Goal: Task Accomplishment & Management: Use online tool/utility

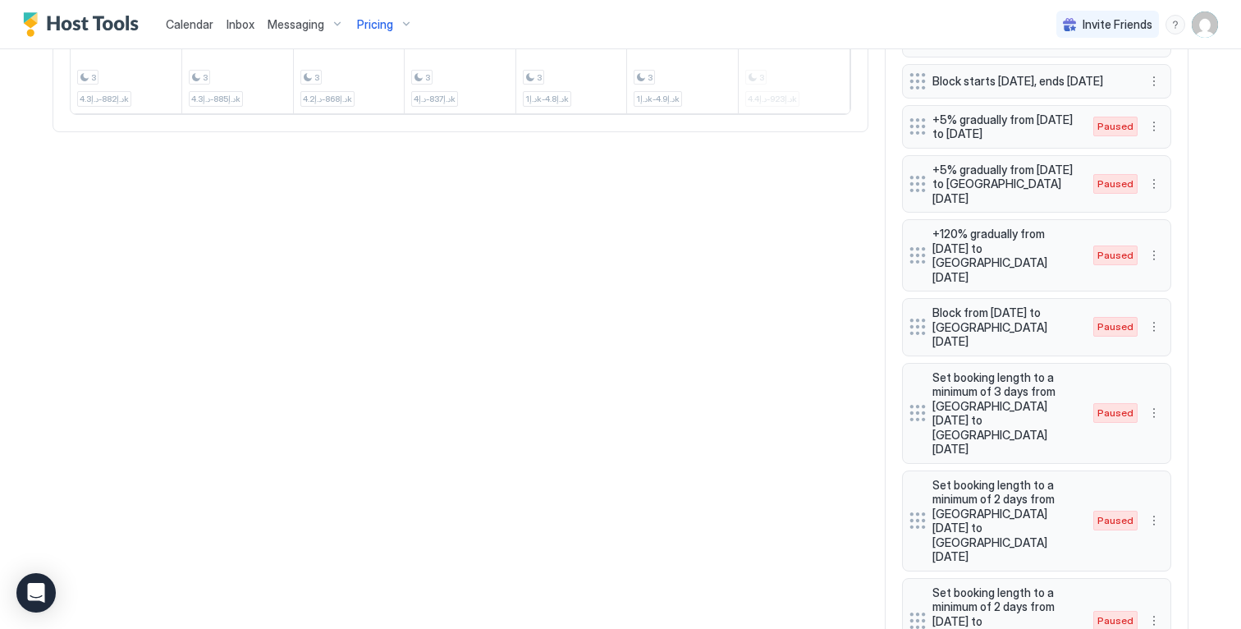
scroll to position [433, 0]
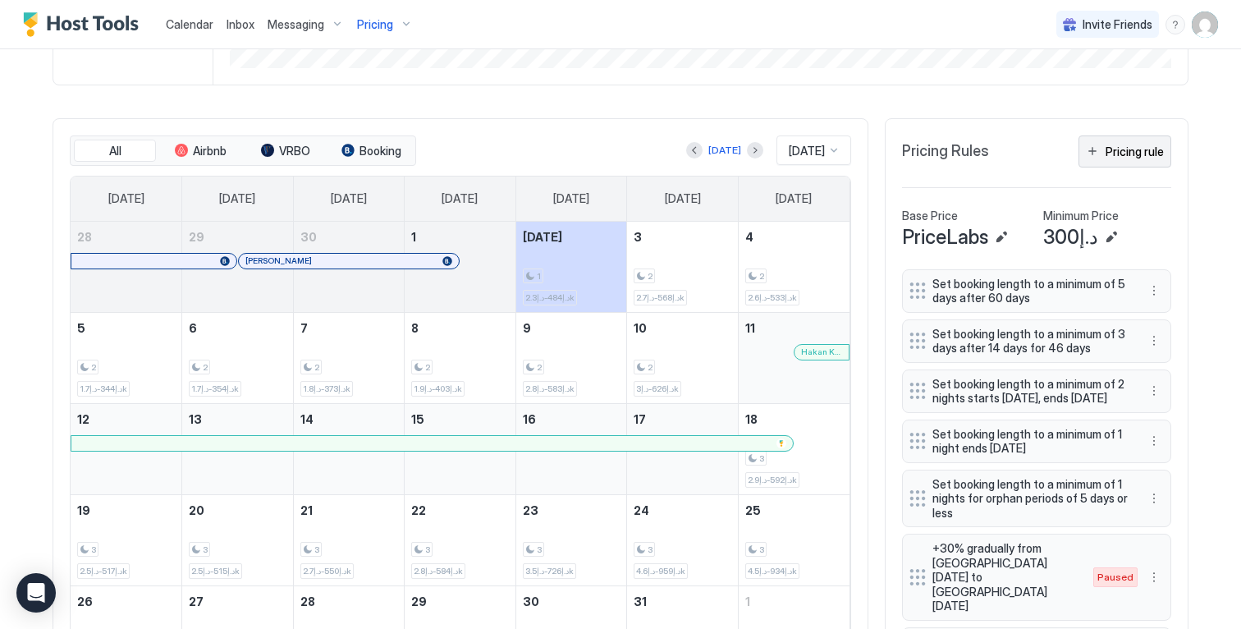
click at [1137, 160] on div "Pricing rule" at bounding box center [1135, 151] width 58 height 17
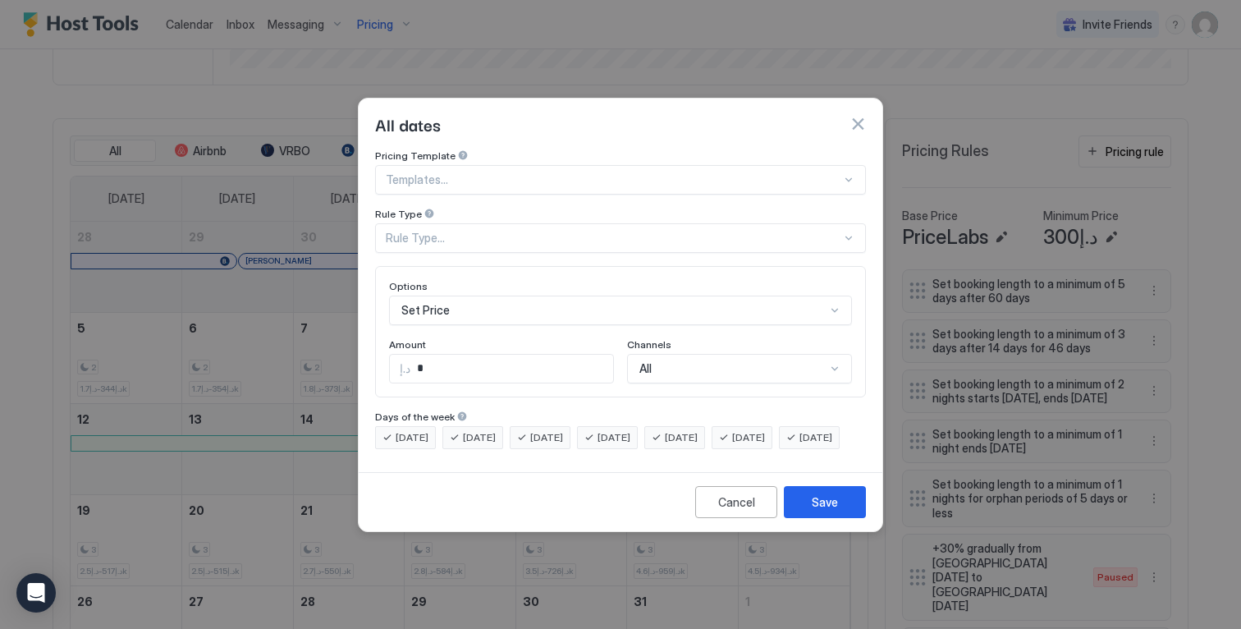
click at [601, 295] on div "Set Price" at bounding box center [620, 310] width 463 height 30
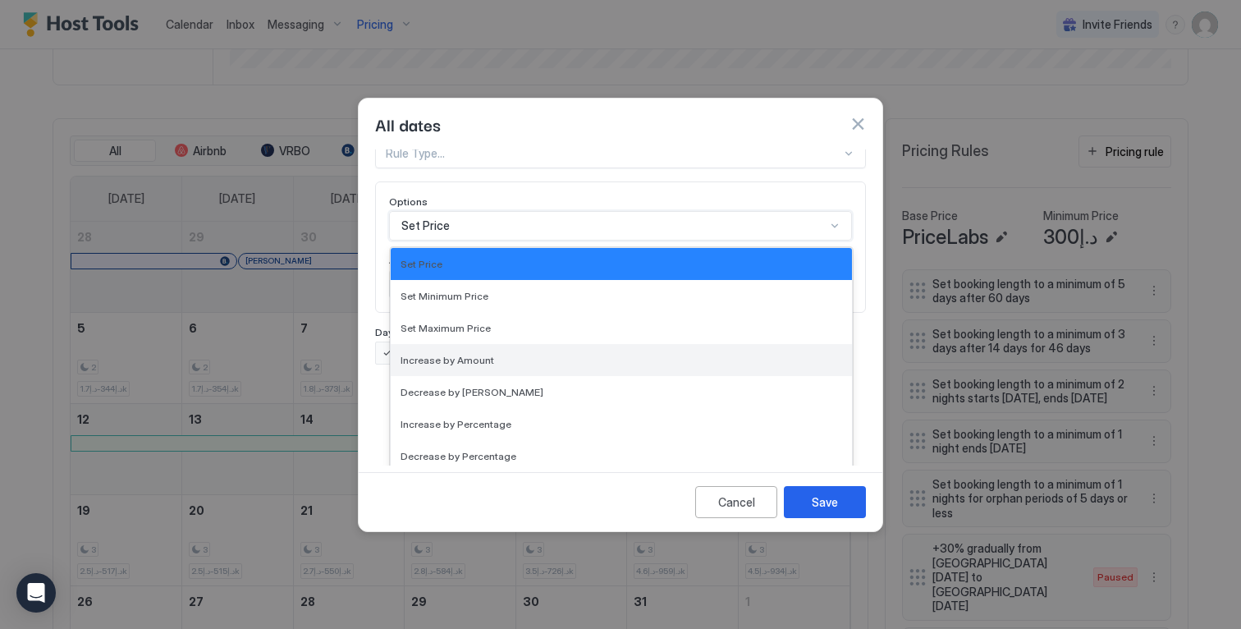
click at [597, 354] on div "Increase by Amount" at bounding box center [622, 360] width 442 height 12
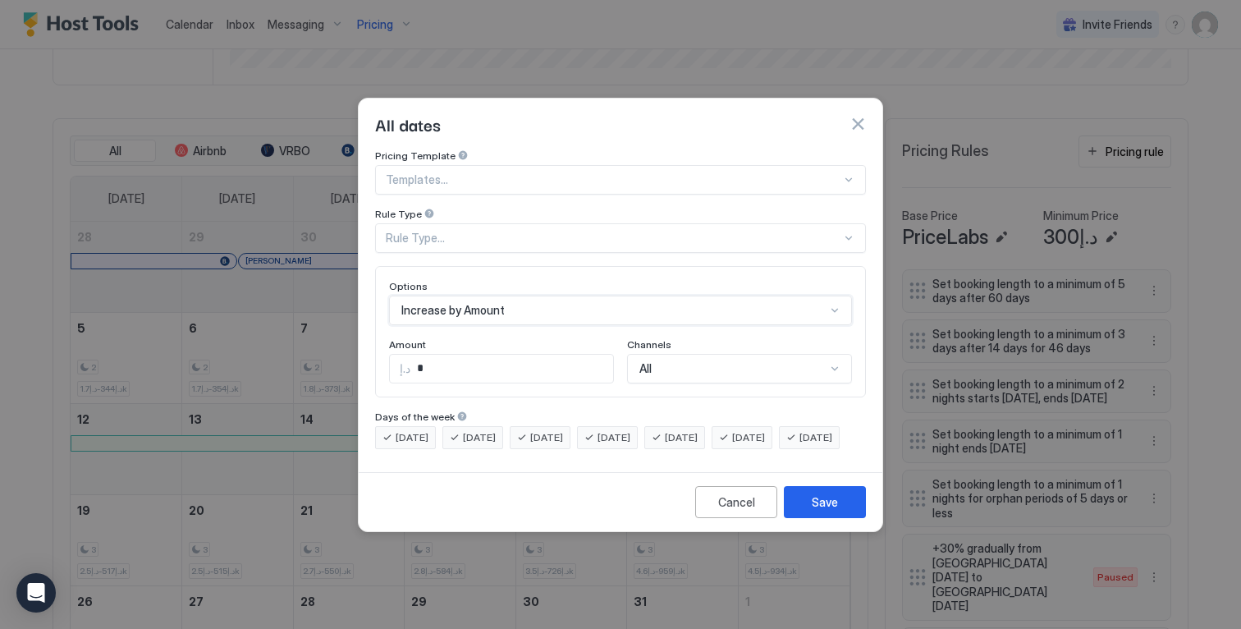
scroll to position [0, 0]
drag, startPoint x: 526, startPoint y: 350, endPoint x: 348, endPoint y: 300, distance: 185.2
click at [350, 300] on div "All dates Pricing Template Templates... Rule Type Rule Type... Options Increase…" at bounding box center [620, 314] width 1241 height 629
type input "***"
click at [552, 234] on div "Rule Type..." at bounding box center [620, 238] width 491 height 30
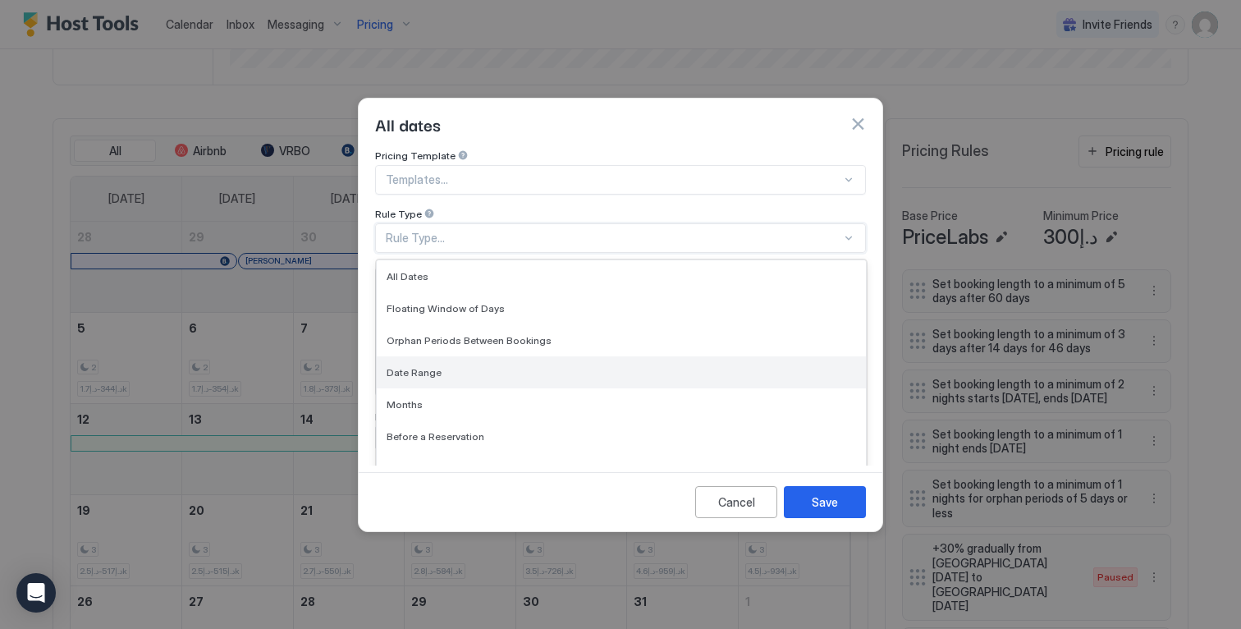
click at [548, 356] on div "Date Range" at bounding box center [621, 372] width 489 height 32
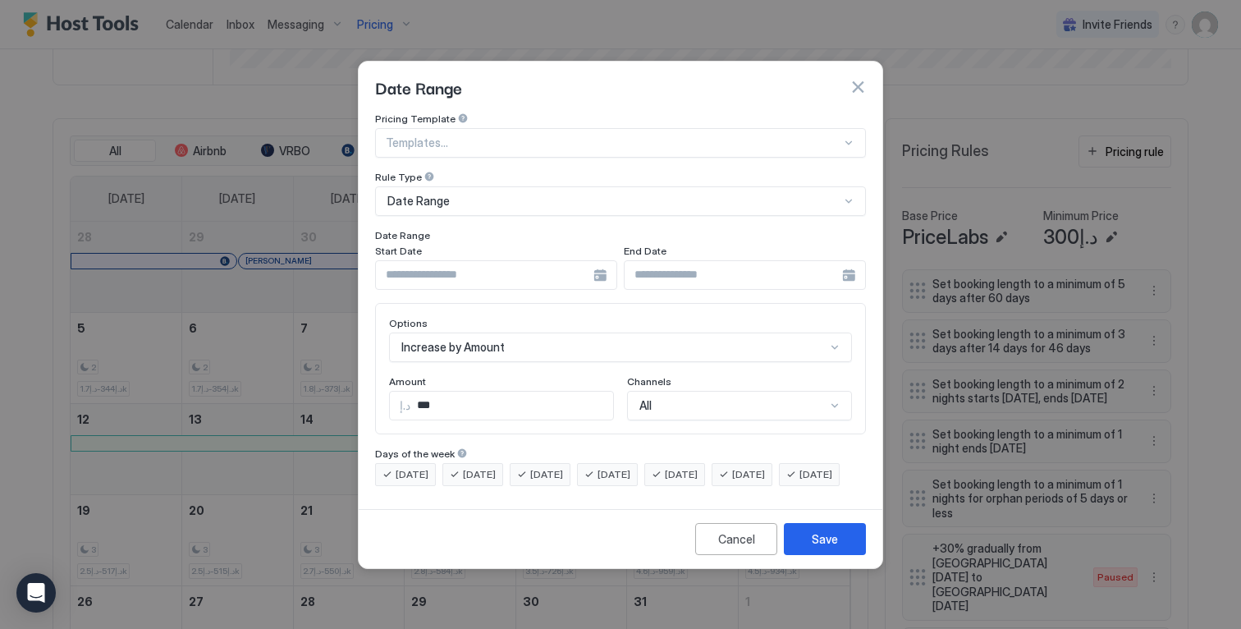
click at [554, 245] on div "Start Date" at bounding box center [496, 253] width 242 height 16
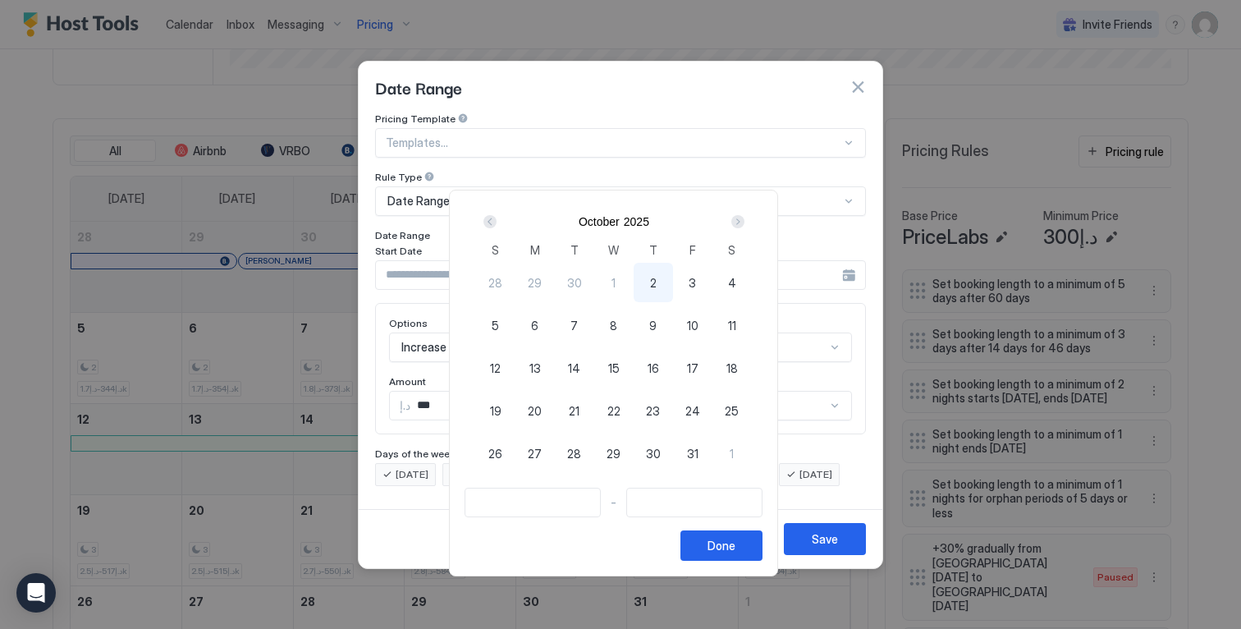
click at [687, 277] on div "3" at bounding box center [692, 282] width 39 height 39
type input "**********"
click at [749, 292] on div "4" at bounding box center [731, 282] width 39 height 39
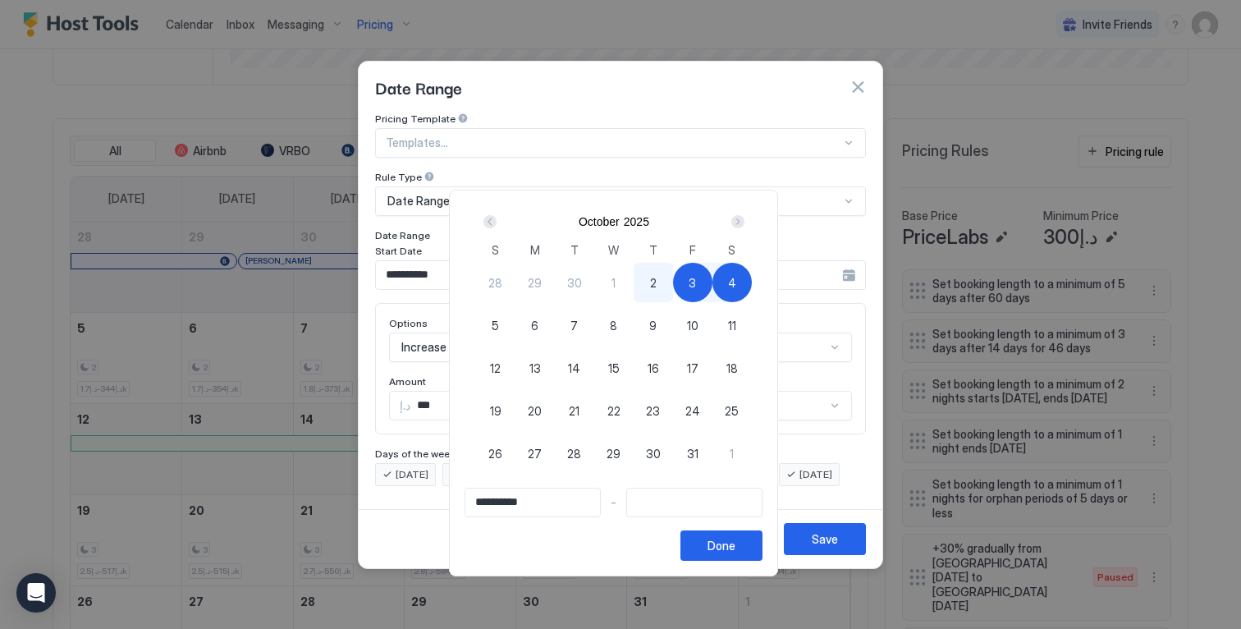
type input "**********"
click at [725, 541] on div "Done" at bounding box center [721, 545] width 28 height 17
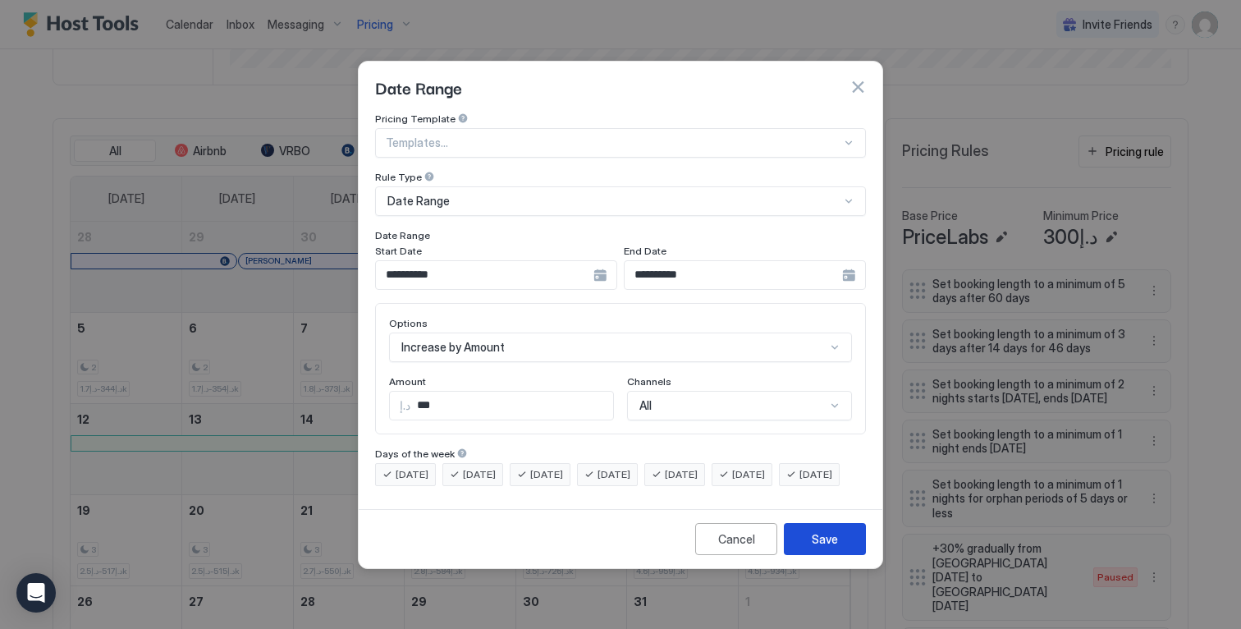
click at [839, 550] on button "Save" at bounding box center [825, 539] width 82 height 32
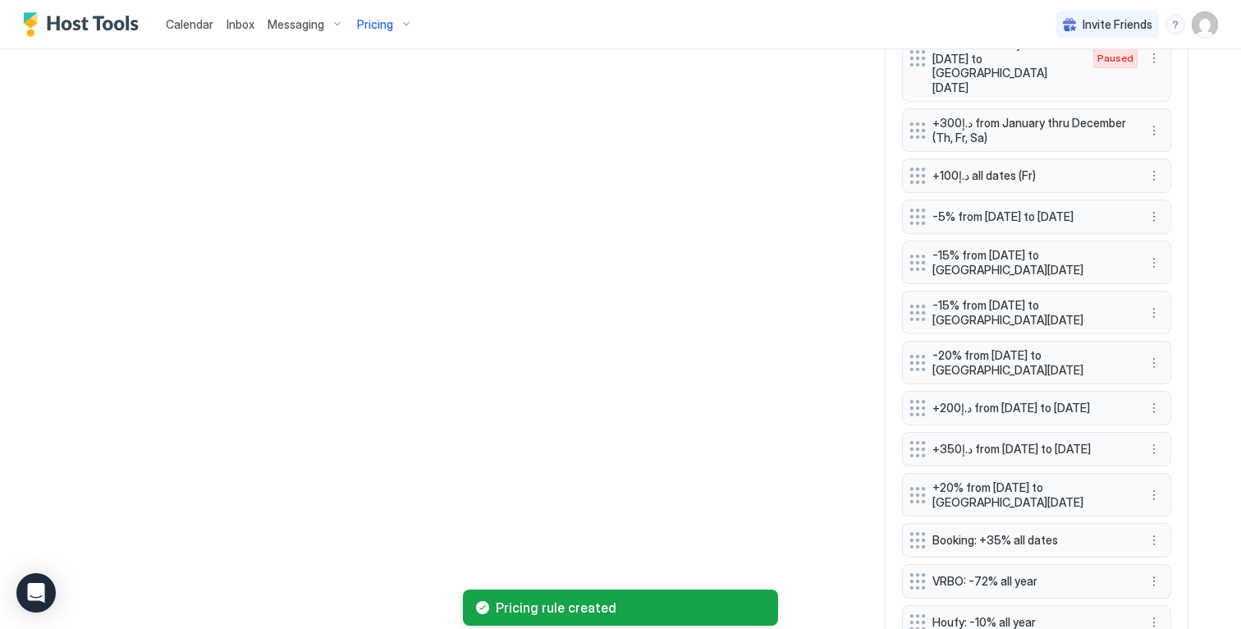
scroll to position [1758, 0]
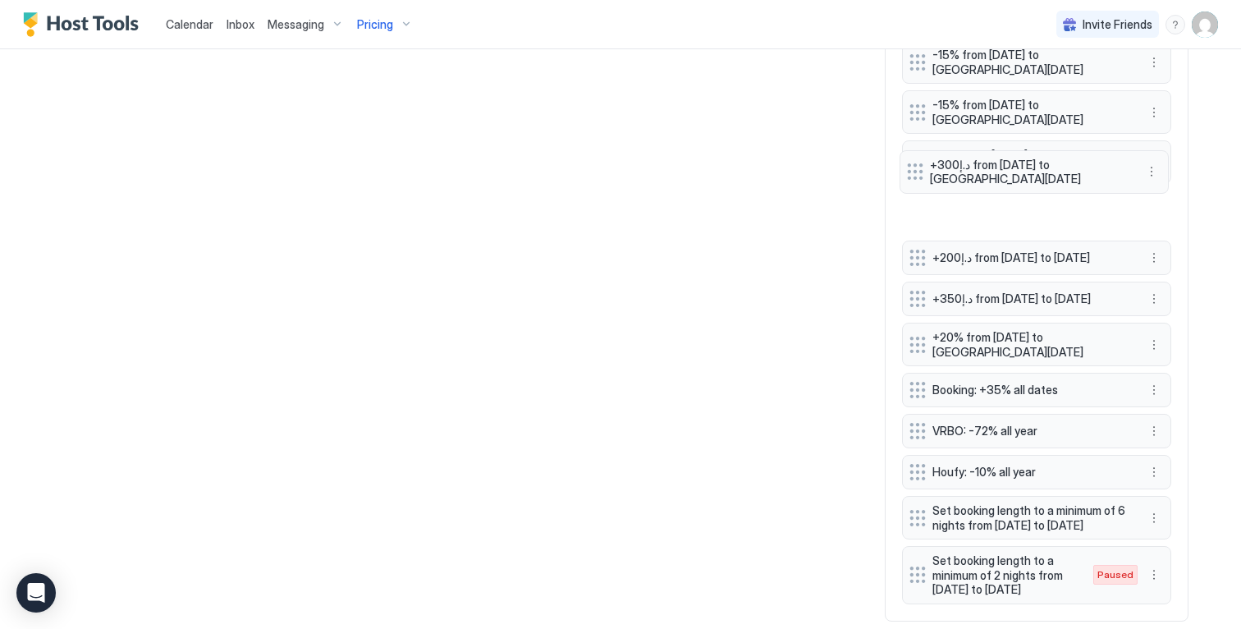
drag, startPoint x: 910, startPoint y: 541, endPoint x: 906, endPoint y: 130, distance: 411.2
click at [907, 163] on div at bounding box center [915, 171] width 16 height 16
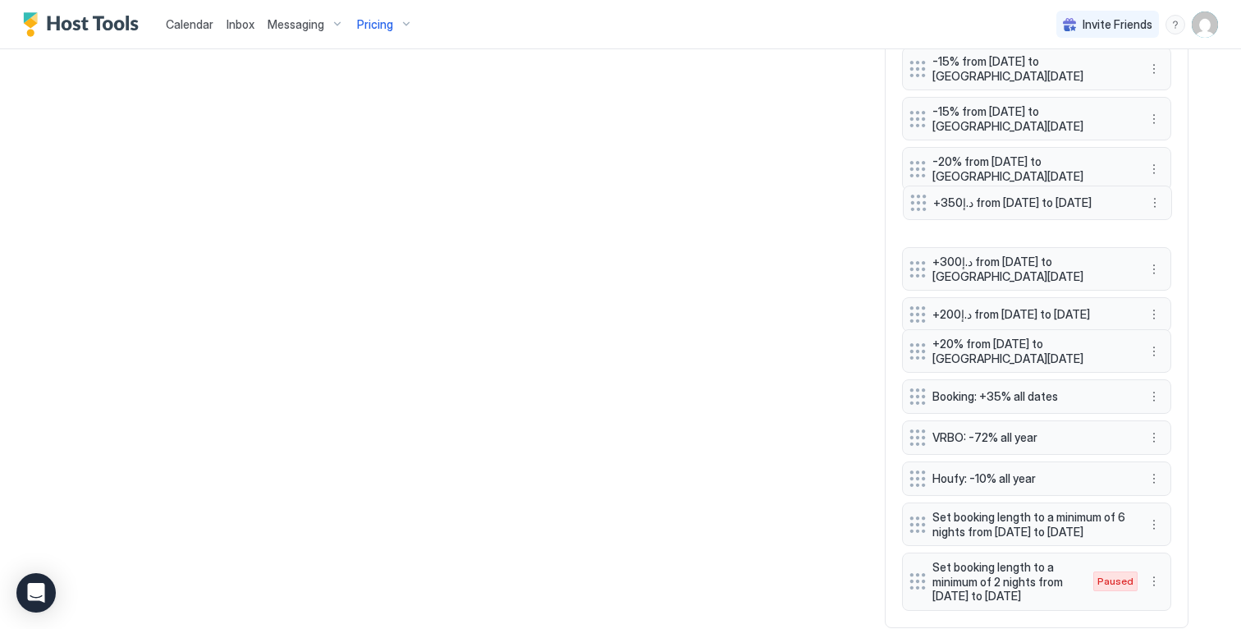
drag, startPoint x: 910, startPoint y: 227, endPoint x: 911, endPoint y: 122, distance: 104.2
click at [911, 195] on div at bounding box center [918, 203] width 16 height 16
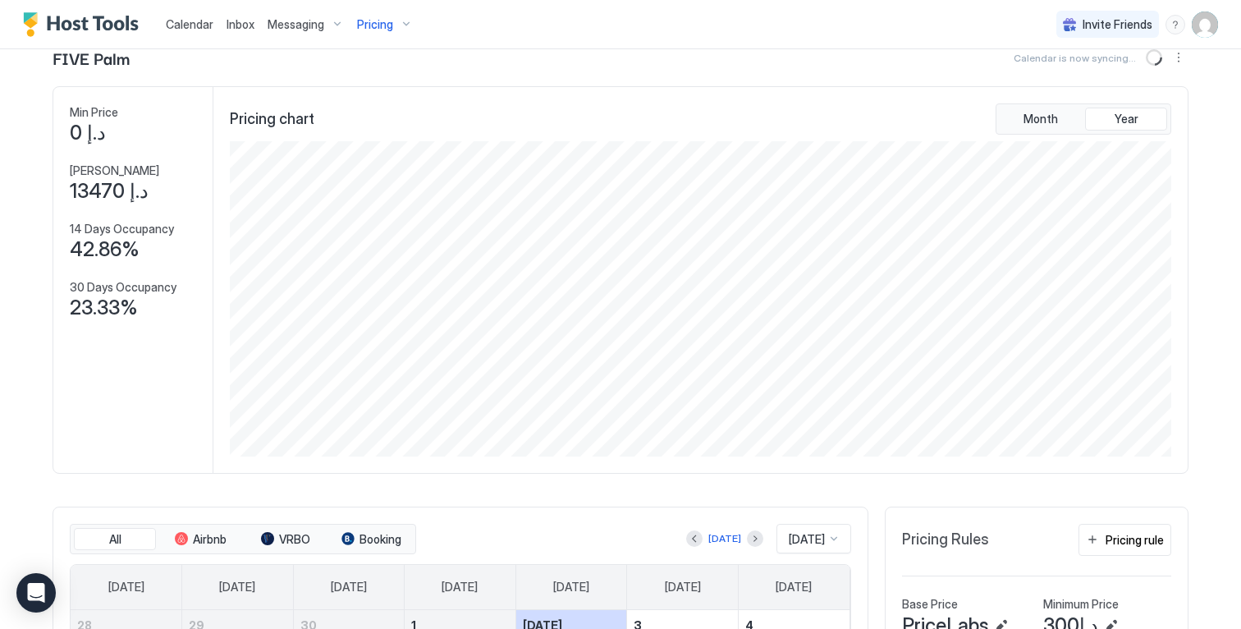
scroll to position [43, 0]
click at [1149, 57] on button "Sync prices" at bounding box center [1156, 58] width 20 height 20
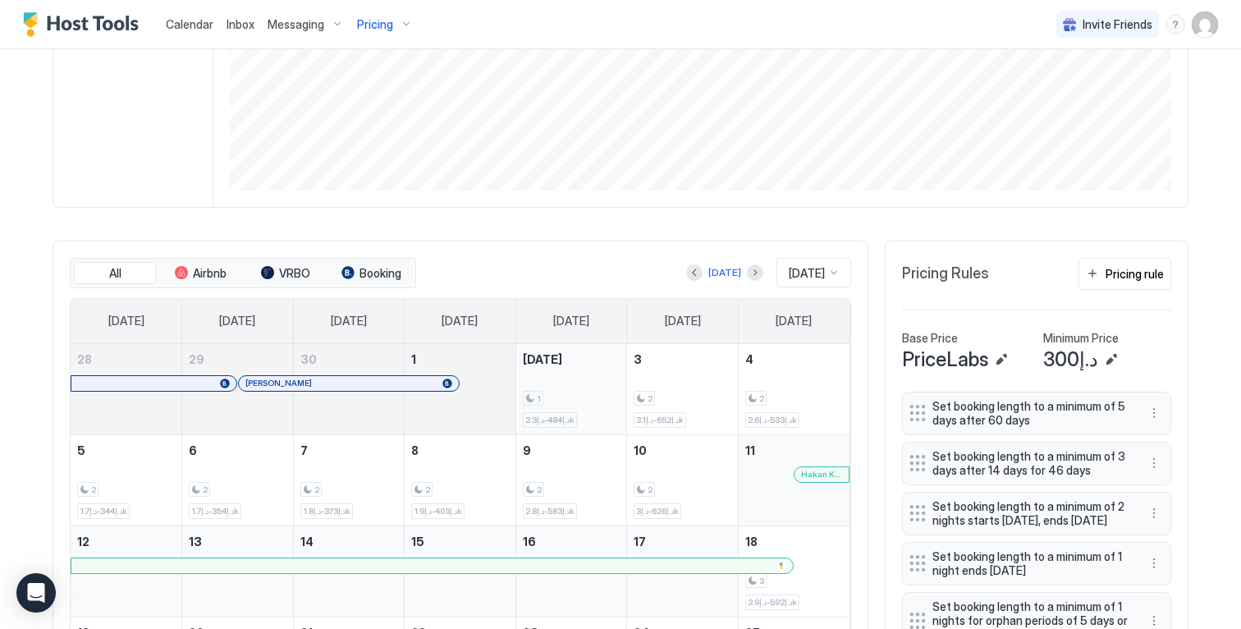
click at [585, 391] on div "1 د.إ484-د.إ2.3k" at bounding box center [572, 388] width 98 height 77
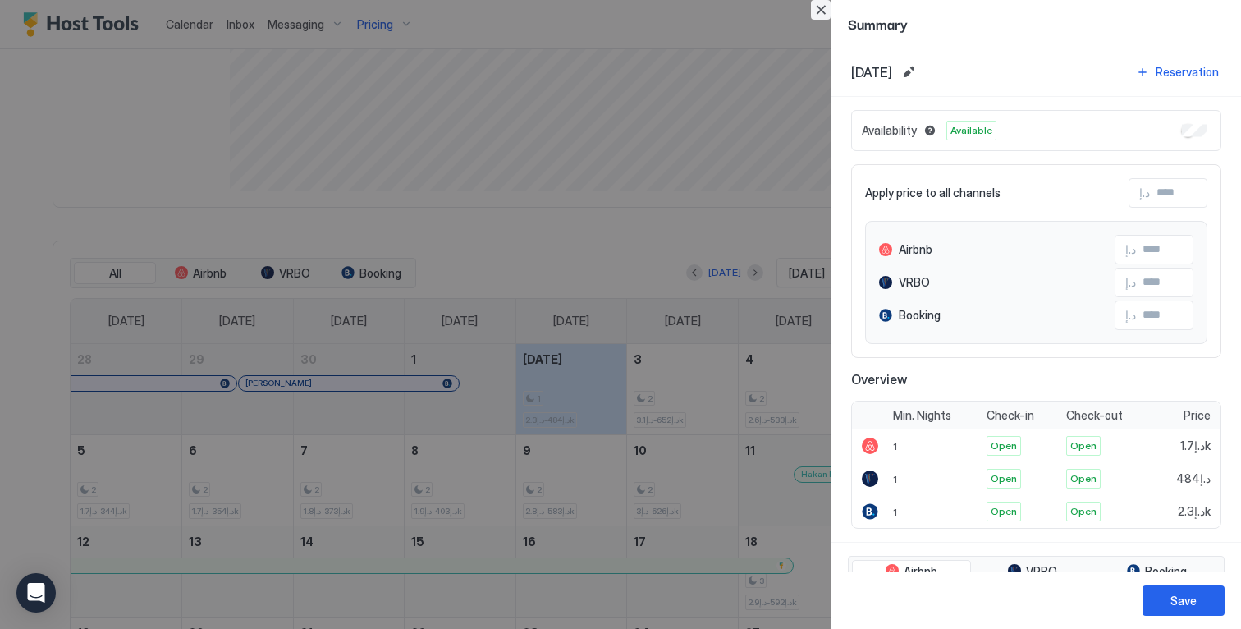
click at [820, 12] on button "Close" at bounding box center [821, 10] width 20 height 20
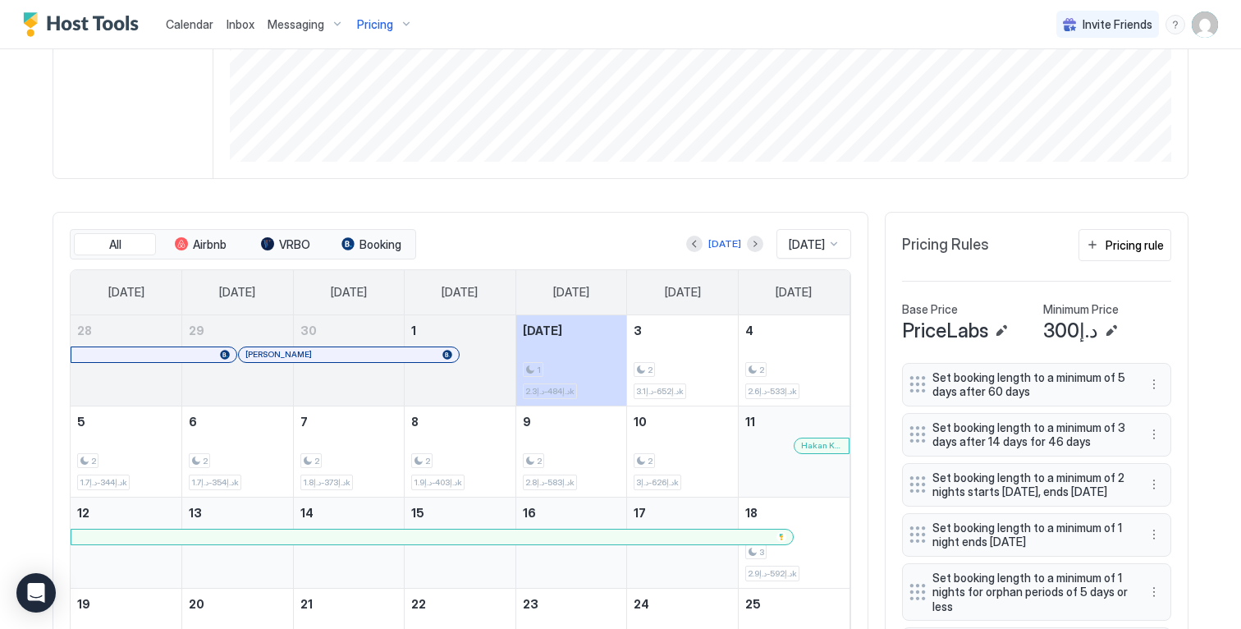
scroll to position [573, 0]
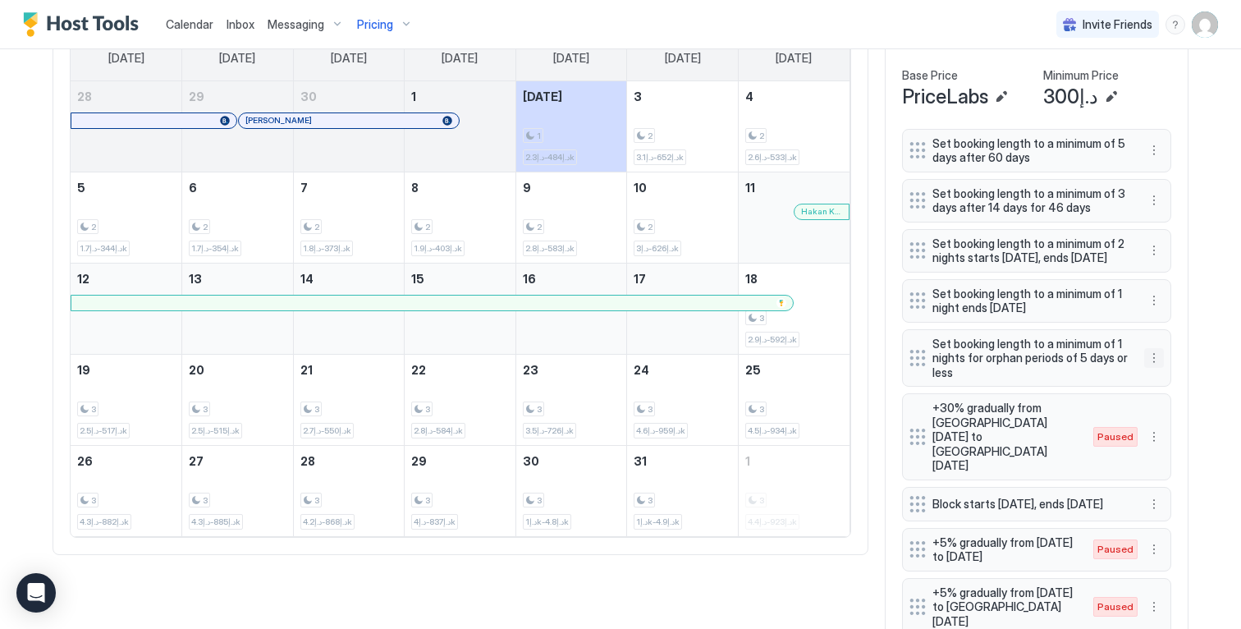
click at [1147, 368] on button "More options" at bounding box center [1154, 358] width 20 height 20
click at [1160, 393] on div "Edit" at bounding box center [1164, 393] width 36 height 12
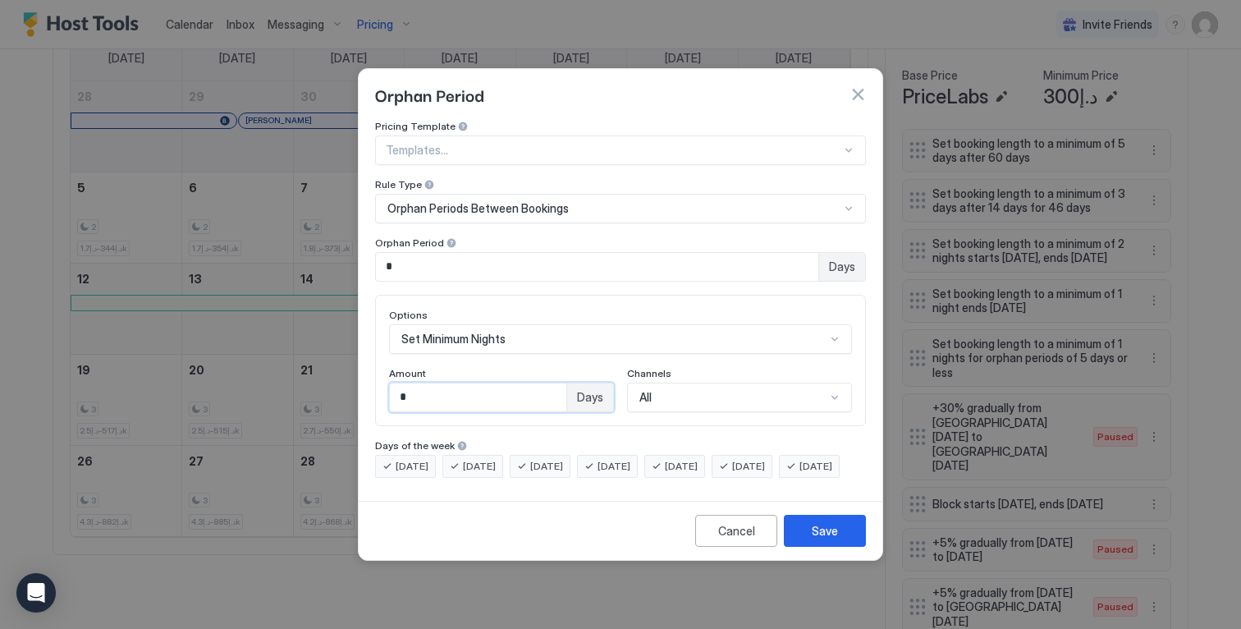
click at [511, 383] on input "*" at bounding box center [478, 397] width 176 height 28
drag, startPoint x: 524, startPoint y: 384, endPoint x: 320, endPoint y: 374, distance: 203.8
click at [323, 375] on div "Orphan Period Pricing Template Templates... Rule Type Orphan Periods Between Bo…" at bounding box center [620, 314] width 1241 height 629
type input "*"
click at [807, 546] on button "Save" at bounding box center [825, 531] width 82 height 32
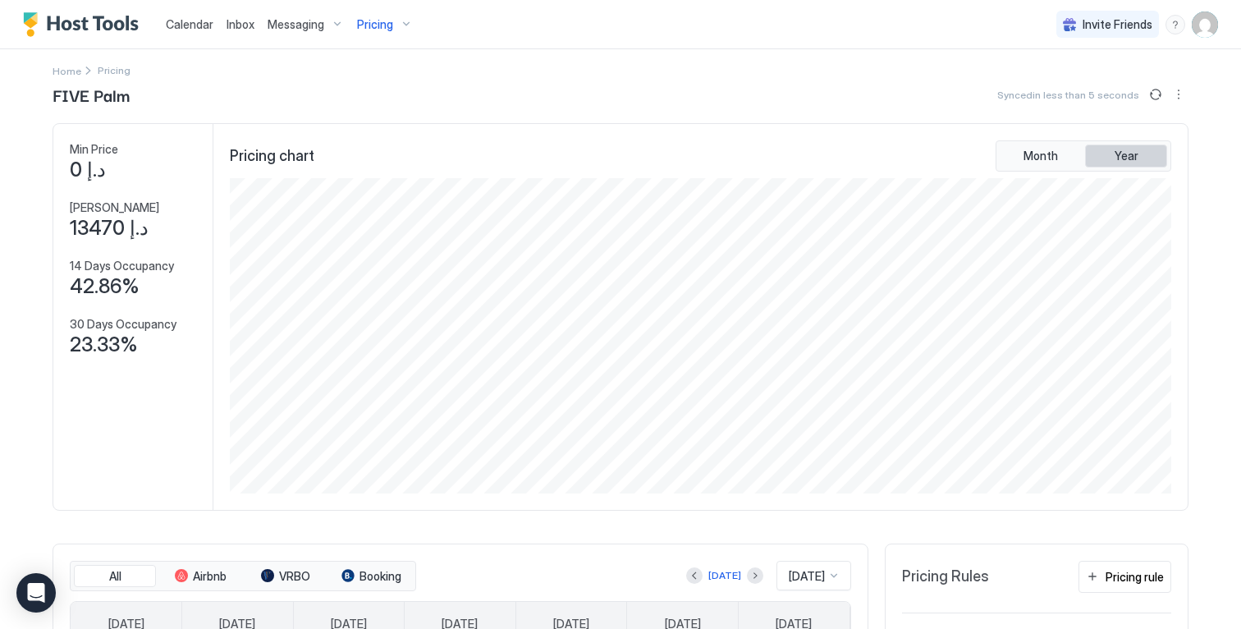
scroll to position [0, 0]
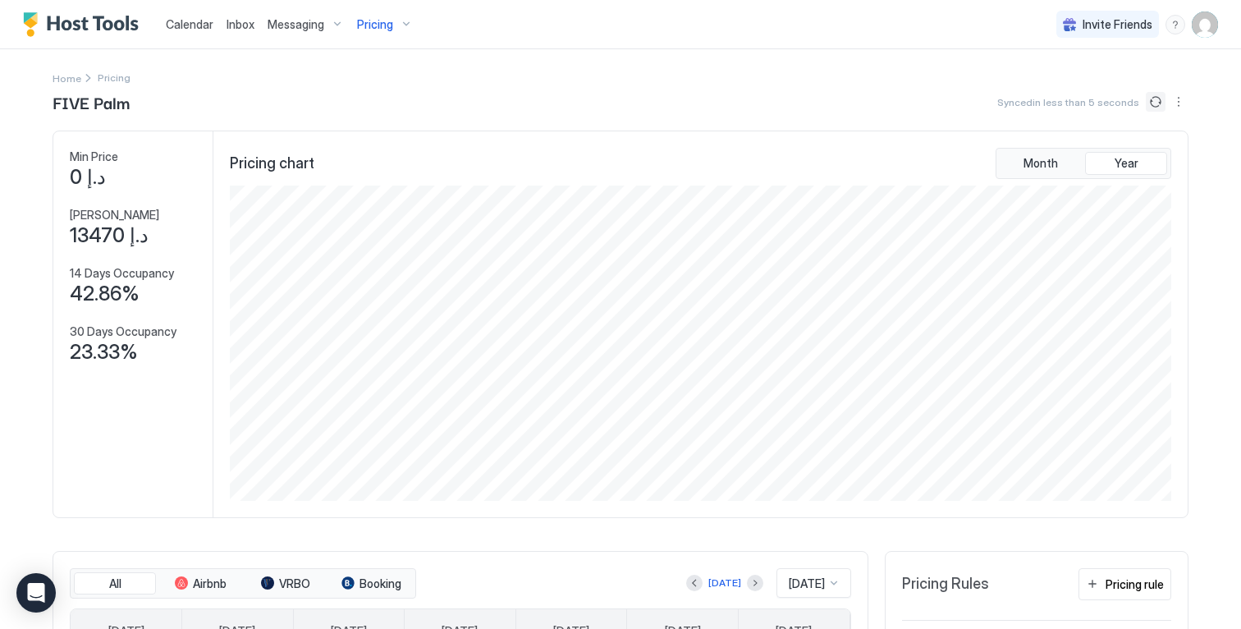
click at [1150, 98] on button "Sync prices" at bounding box center [1156, 102] width 20 height 20
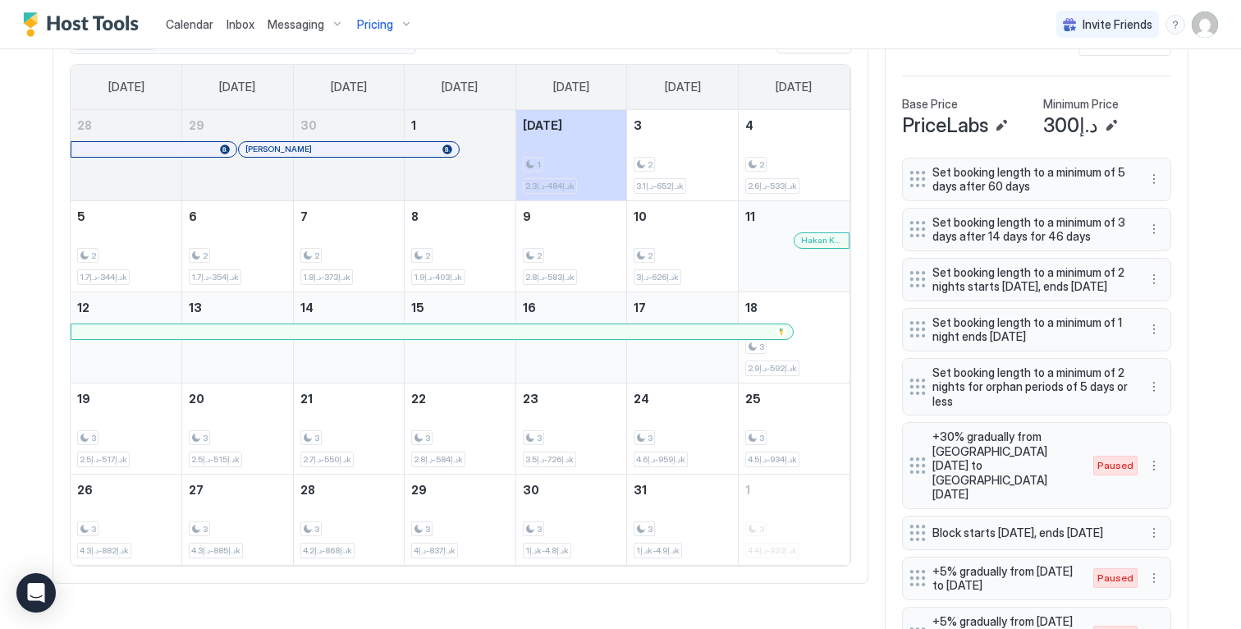
scroll to position [658, 0]
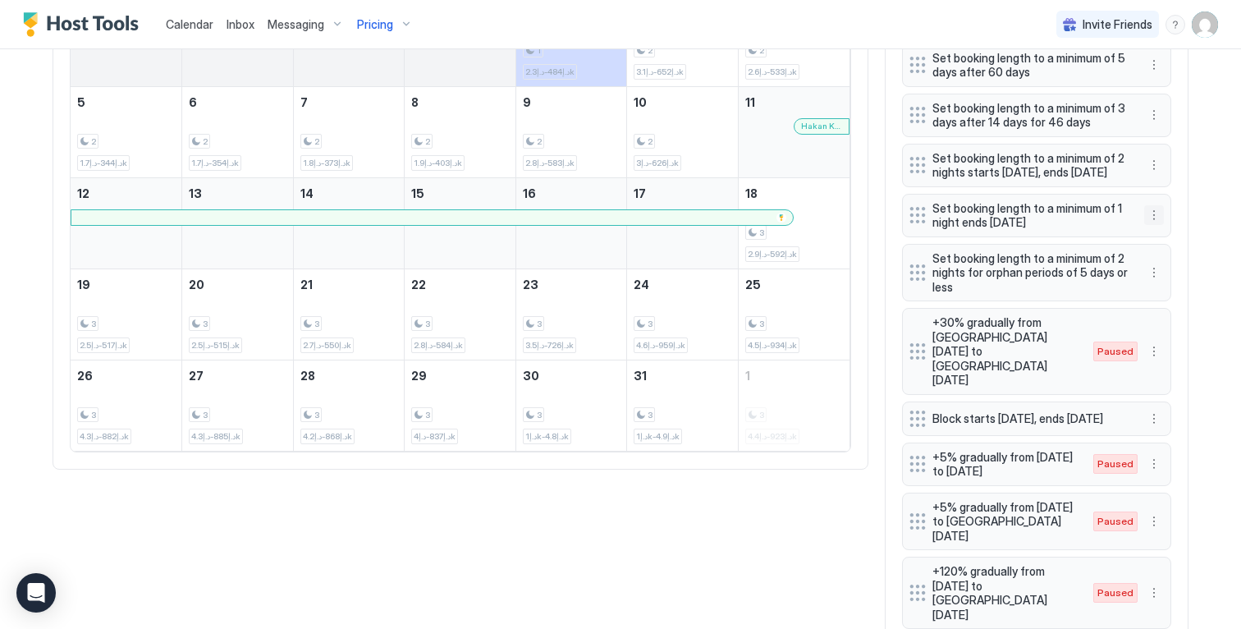
click at [1146, 220] on button "More options" at bounding box center [1154, 215] width 20 height 20
click at [1156, 250] on div "Edit" at bounding box center [1164, 250] width 36 height 12
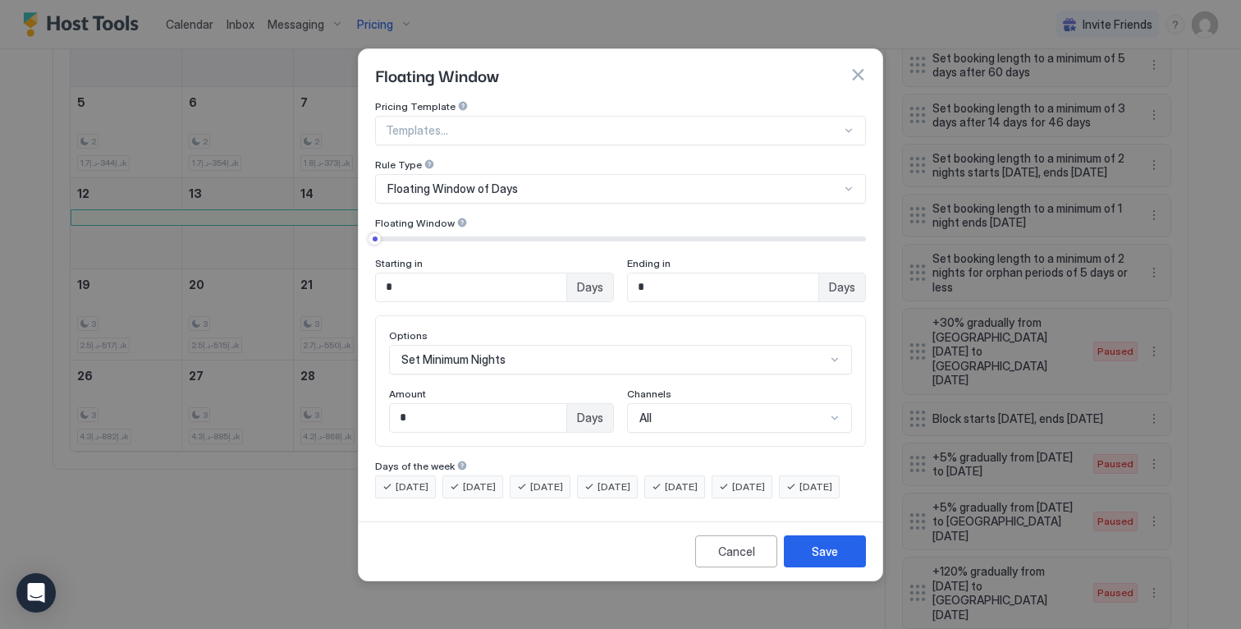
click at [419, 404] on input "*" at bounding box center [478, 418] width 176 height 28
drag, startPoint x: 465, startPoint y: 398, endPoint x: 327, endPoint y: 387, distance: 139.2
click at [331, 387] on div "Floating Window Pricing Template Templates... Rule Type Floating Window of Days…" at bounding box center [620, 314] width 1241 height 629
type input "*"
click at [821, 556] on button "Save" at bounding box center [825, 551] width 82 height 32
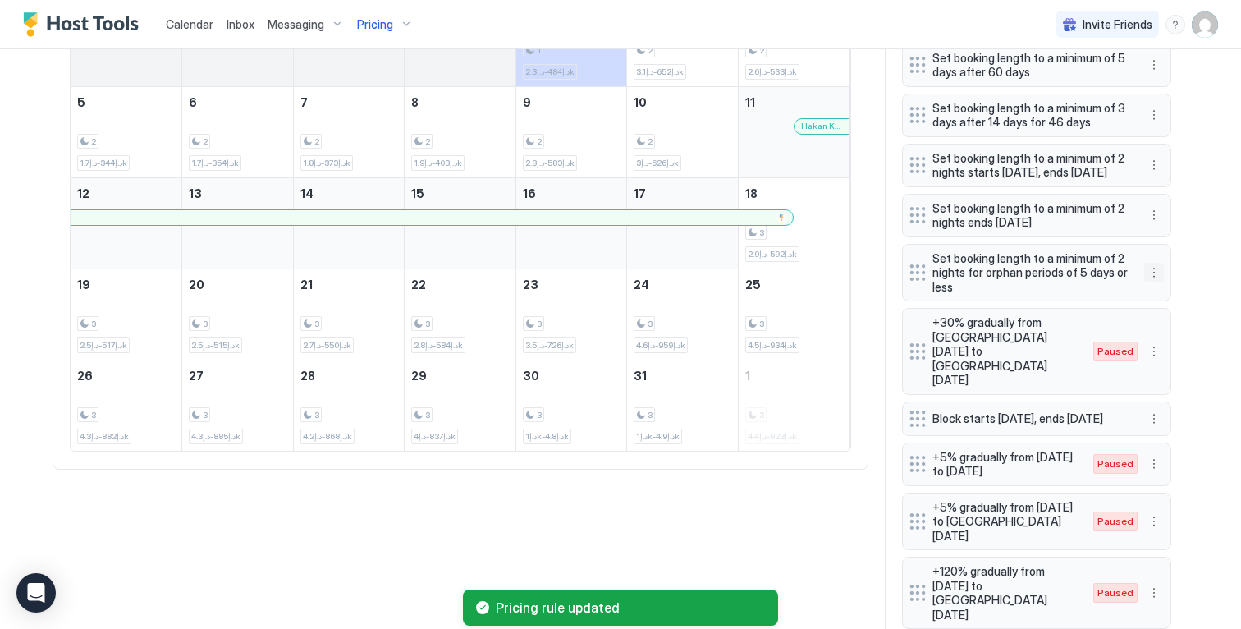
click at [1145, 282] on button "More options" at bounding box center [1154, 273] width 20 height 20
click at [1160, 305] on div "Edit" at bounding box center [1164, 307] width 36 height 12
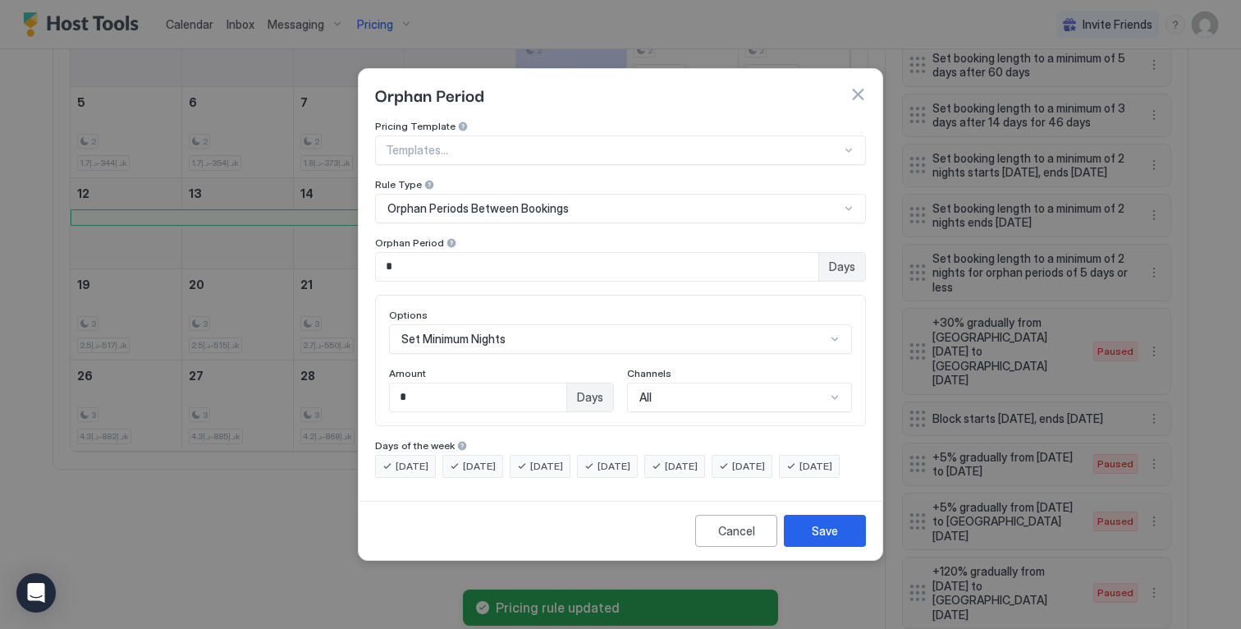
drag, startPoint x: 437, startPoint y: 382, endPoint x: 327, endPoint y: 373, distance: 110.3
click at [327, 373] on div "Orphan Period Pricing Template Templates... Rule Type Orphan Periods Between Bo…" at bounding box center [620, 314] width 1241 height 629
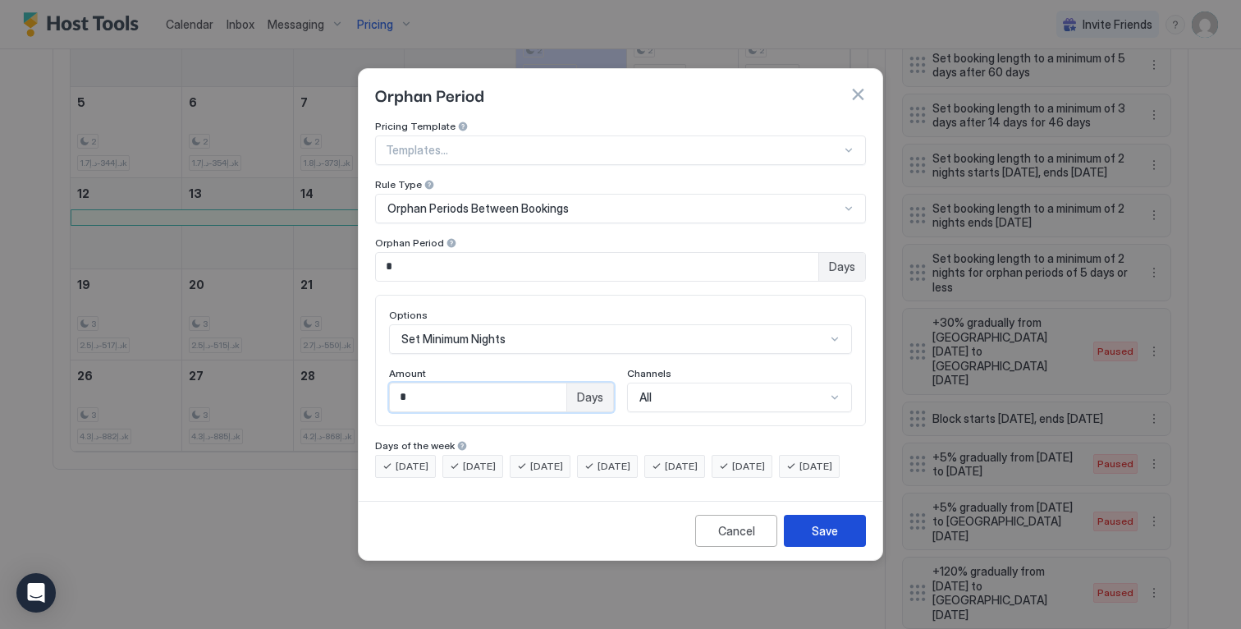
type input "*"
click at [834, 539] on div "Save" at bounding box center [825, 530] width 26 height 17
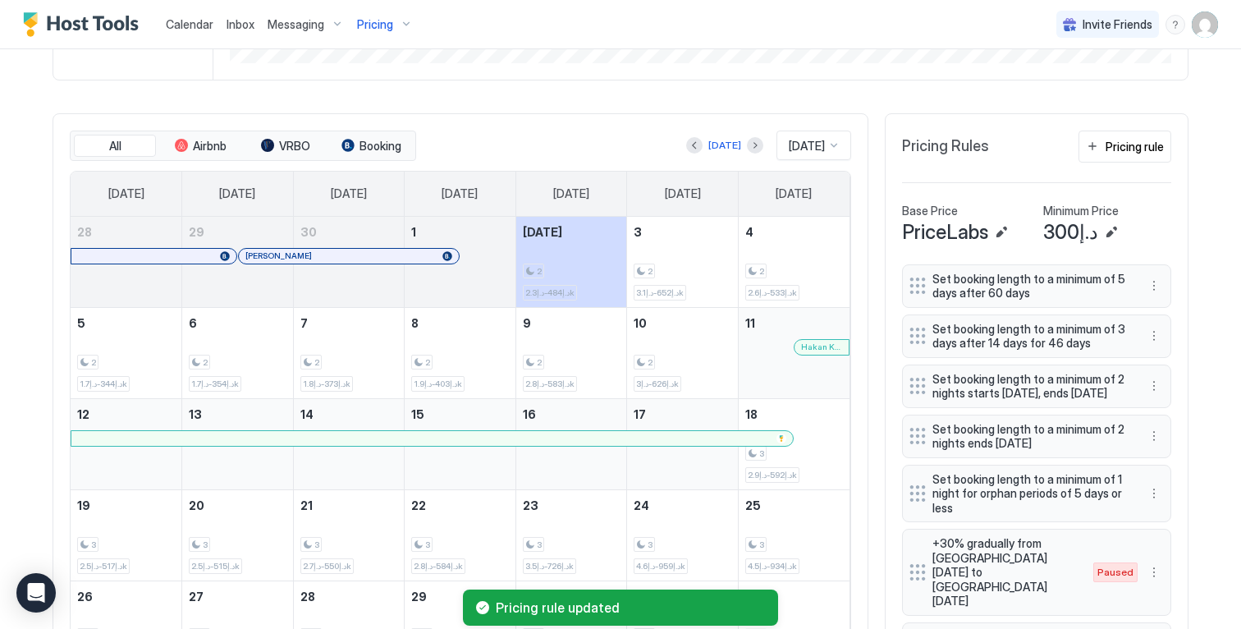
scroll to position [0, 0]
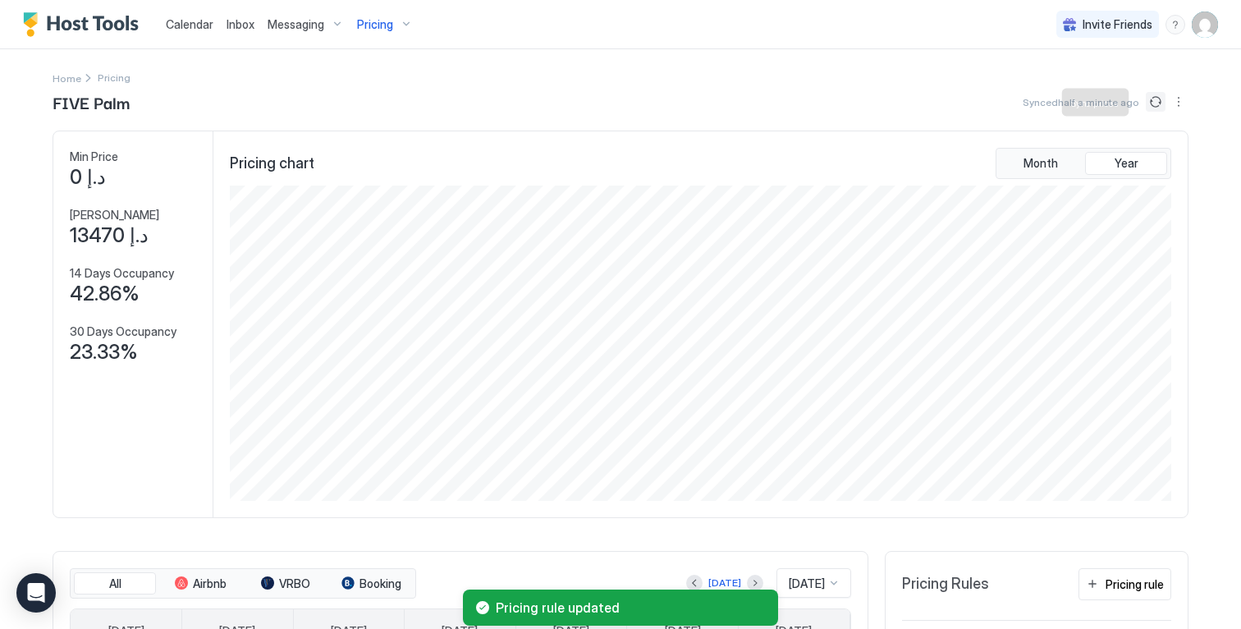
click at [1146, 105] on button "Sync prices" at bounding box center [1156, 102] width 20 height 20
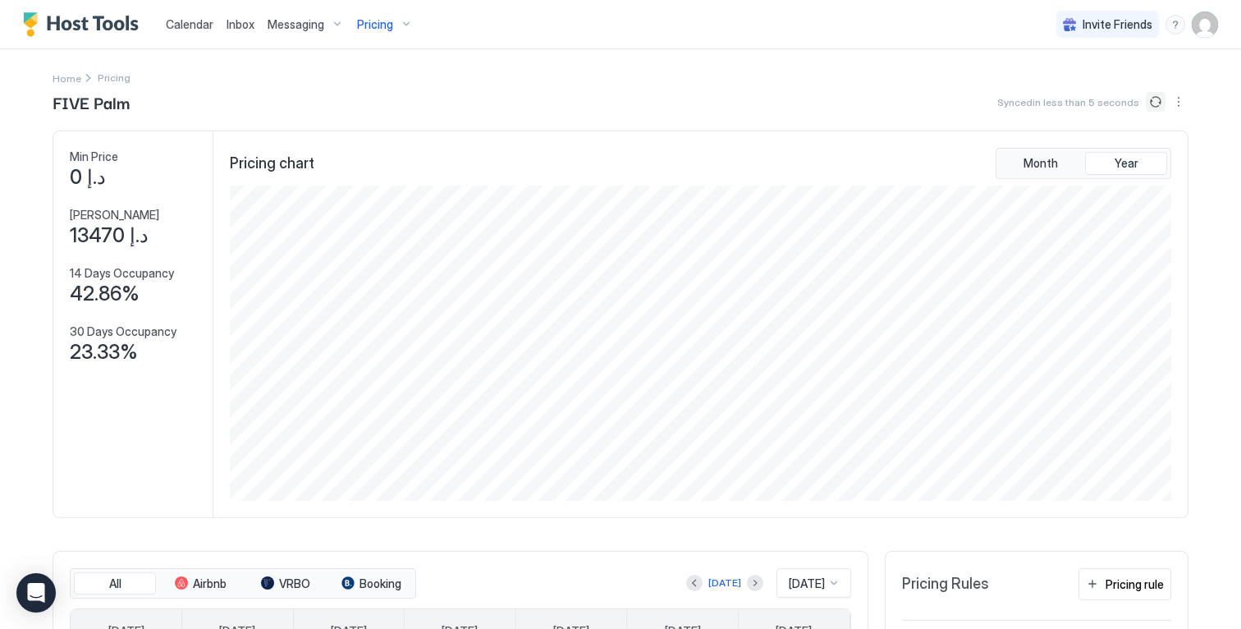
click at [1152, 98] on button "Sync prices" at bounding box center [1156, 102] width 20 height 20
